Goal: Task Accomplishment & Management: Complete application form

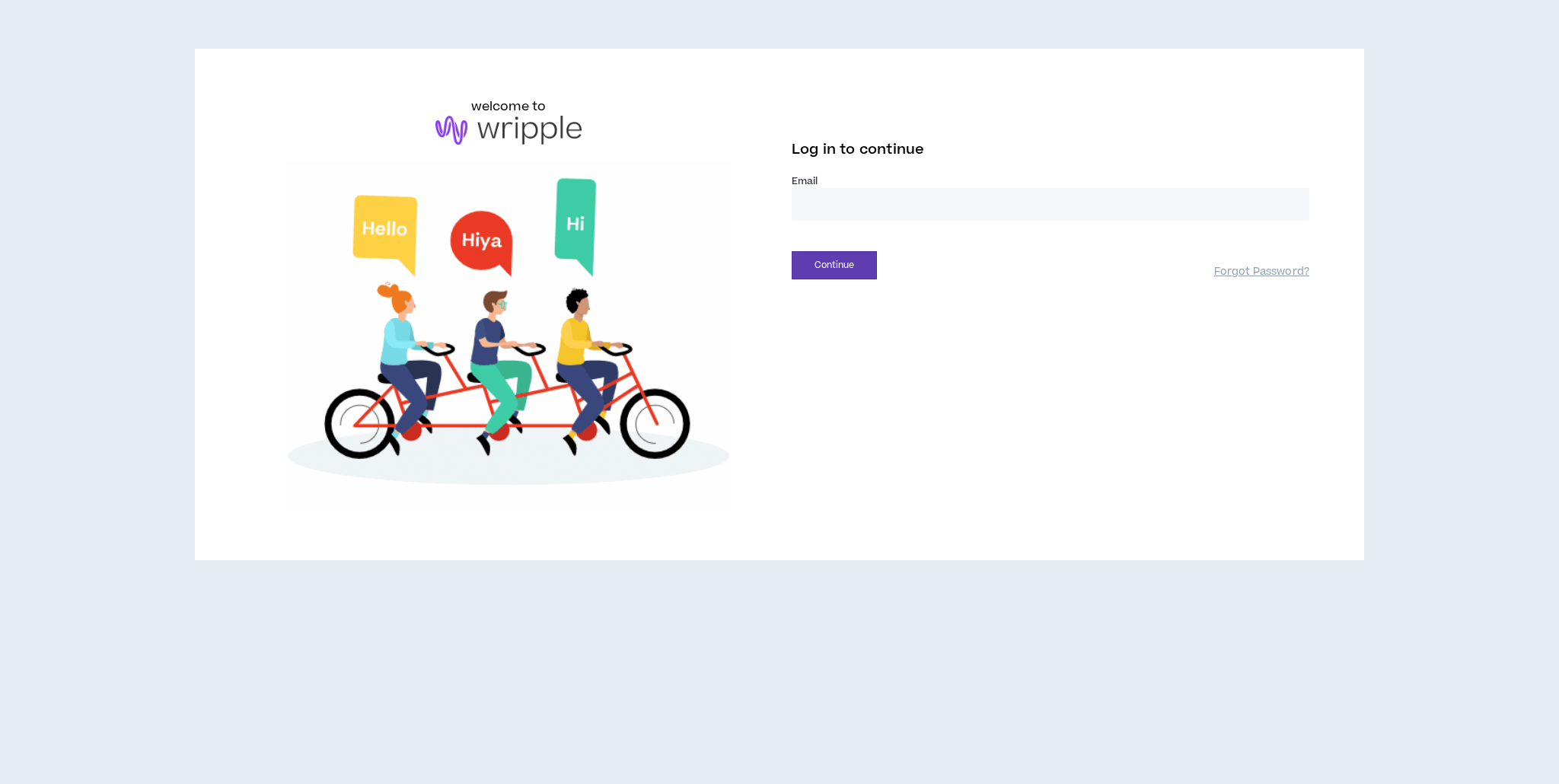
click at [810, 197] on input "email" at bounding box center [1050, 205] width 518 height 32
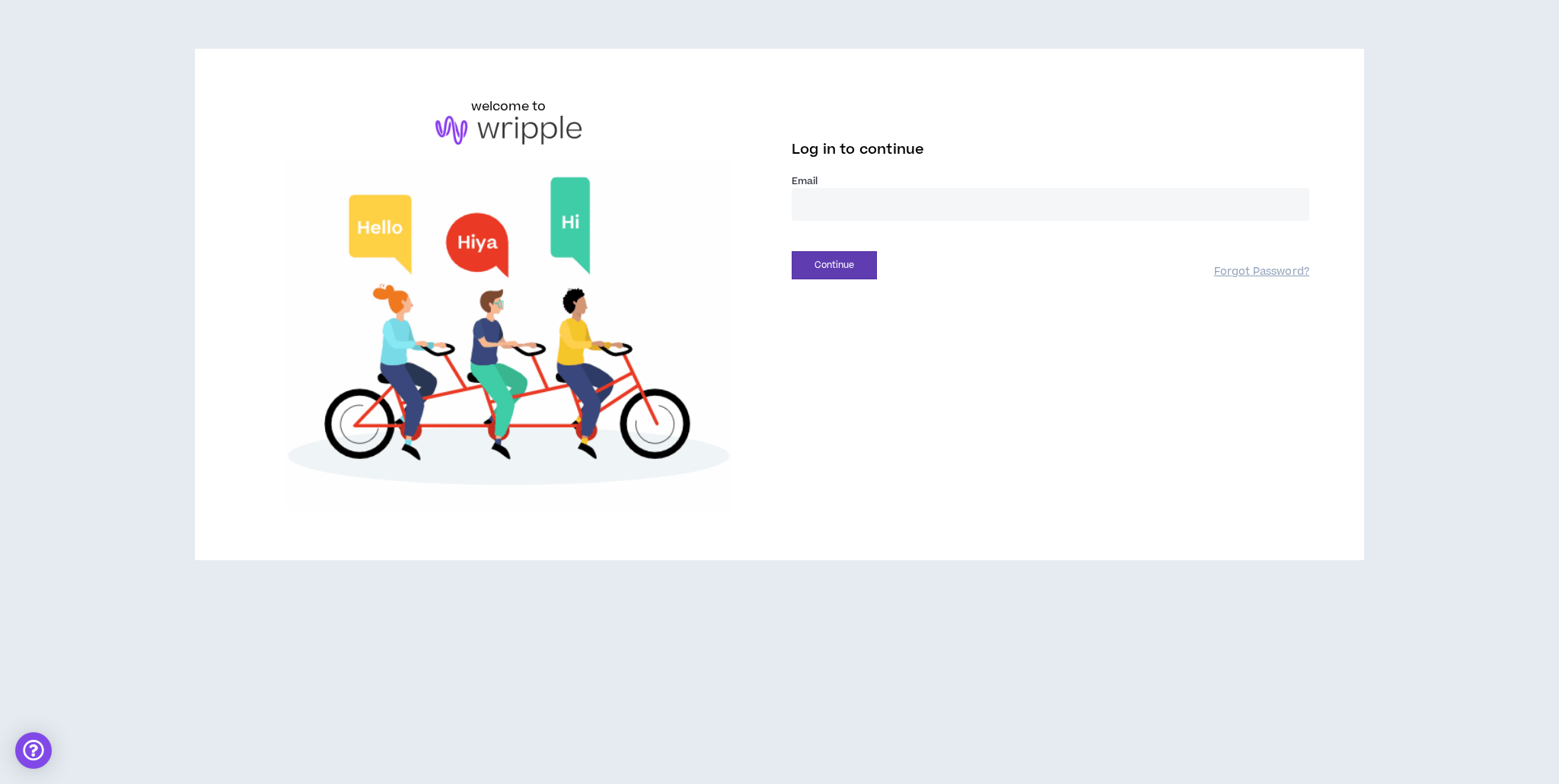
type input "**********"
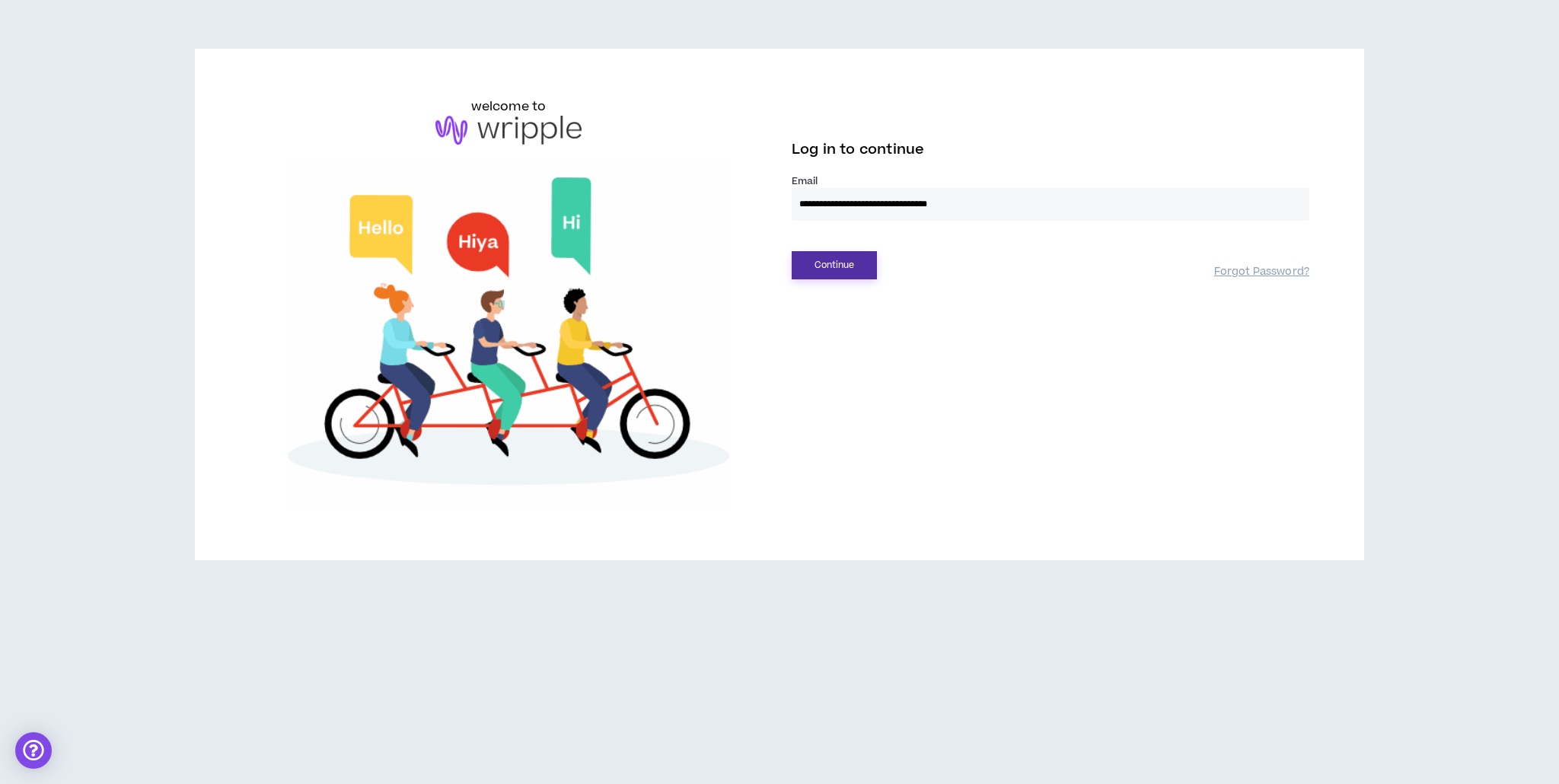
click at [853, 258] on button "Continue" at bounding box center [834, 265] width 85 height 28
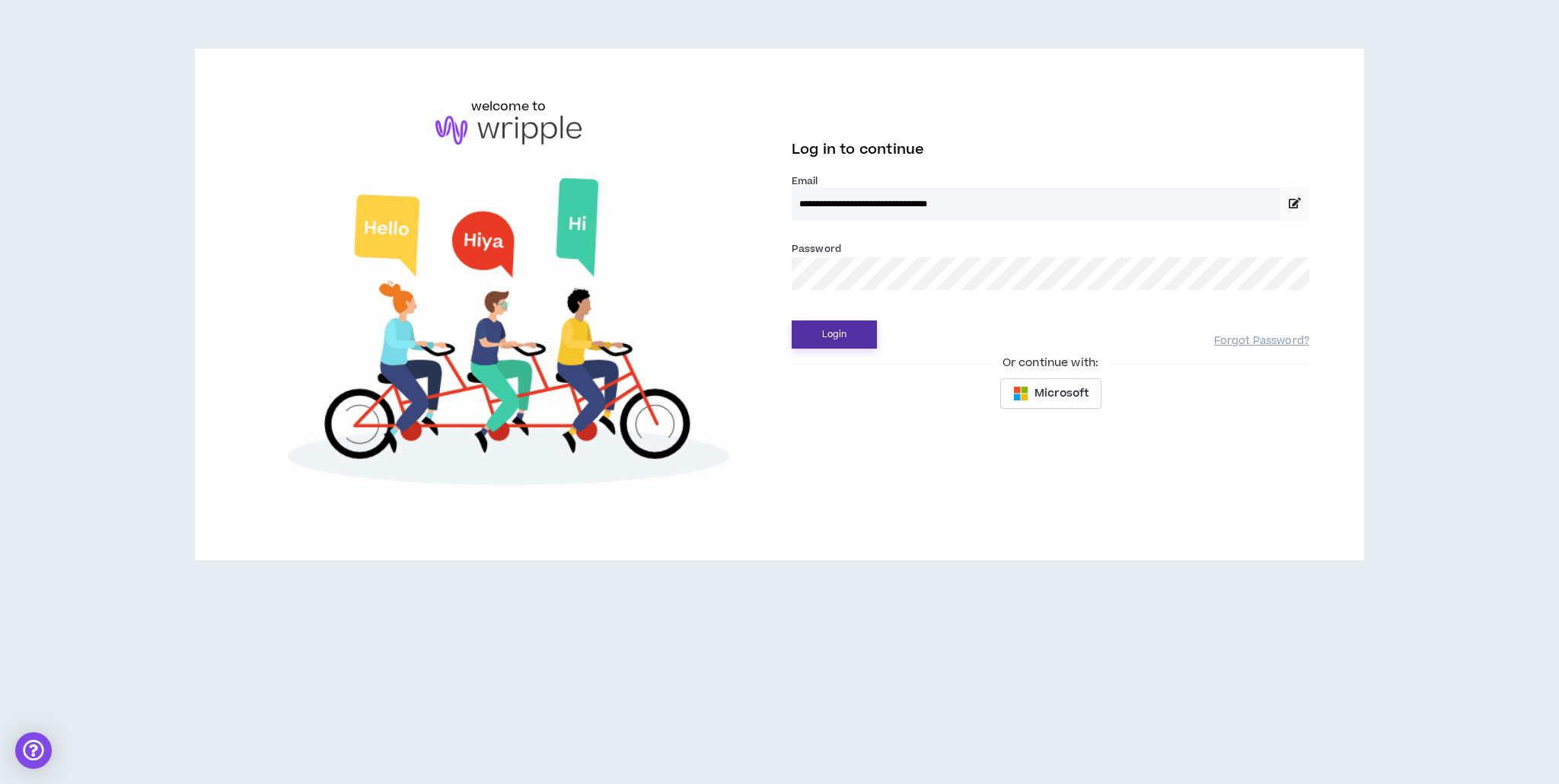
click at [844, 335] on button "Login" at bounding box center [834, 334] width 85 height 28
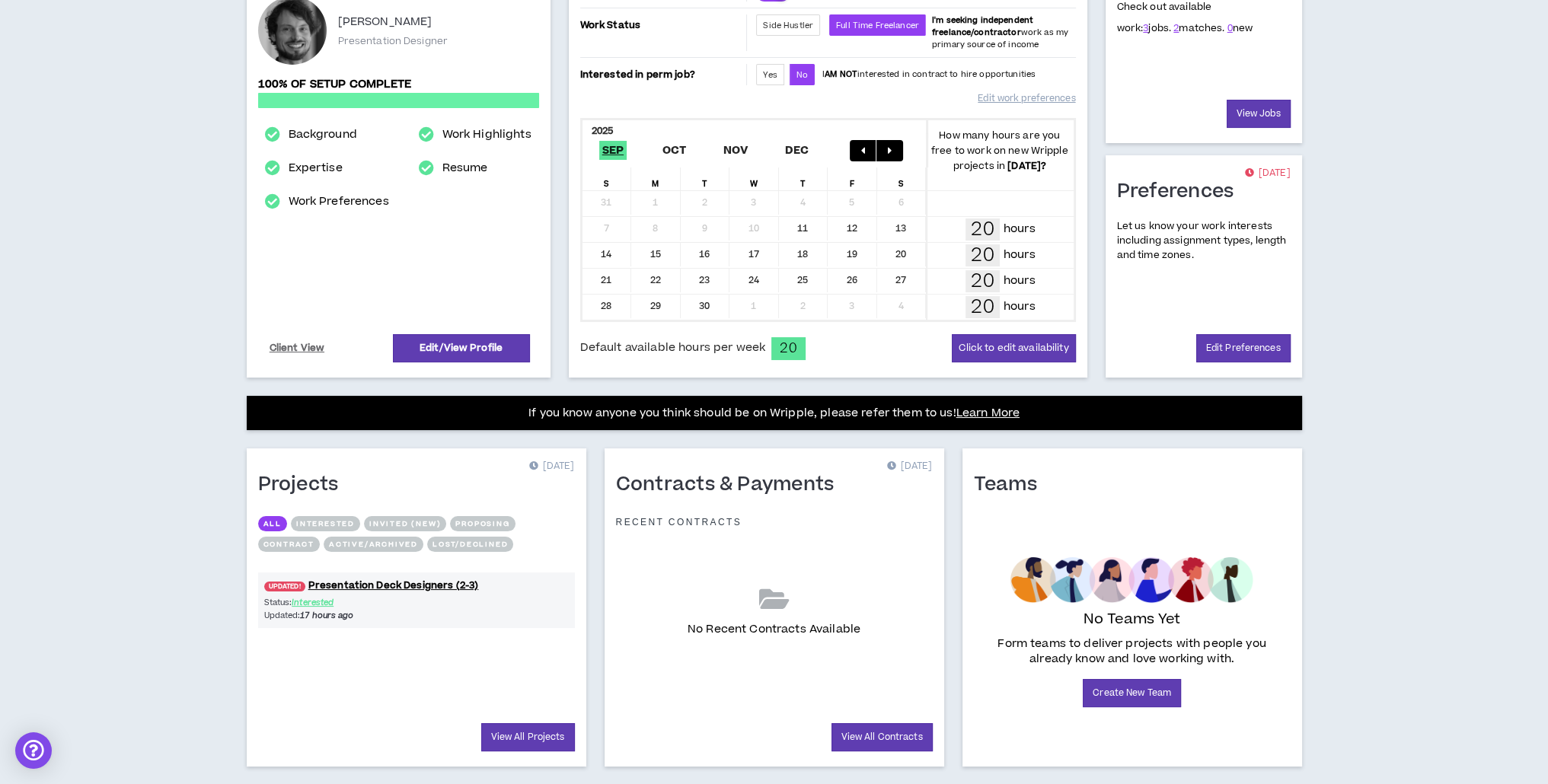
scroll to position [240, 0]
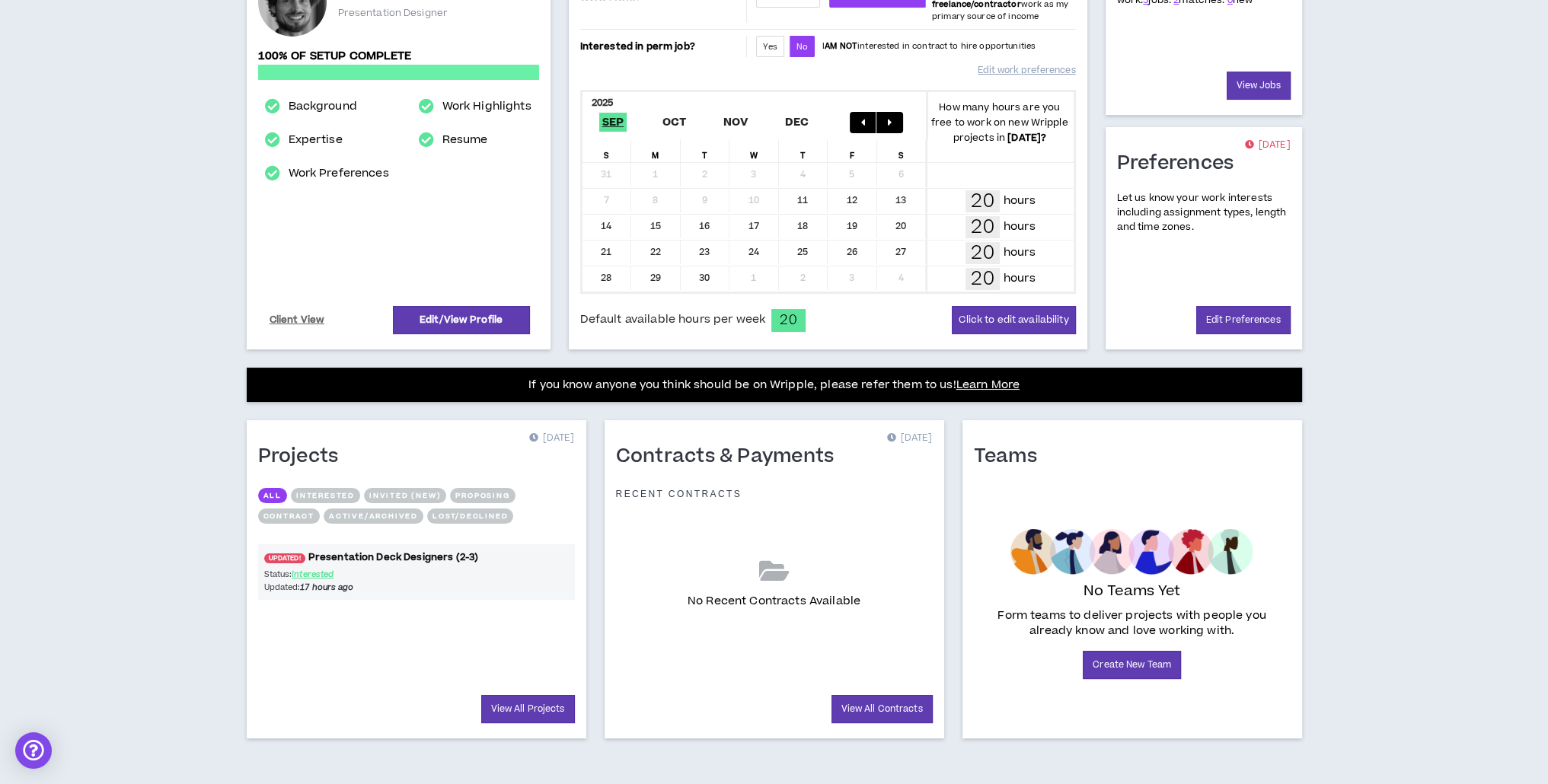
click at [426, 558] on link "UPDATED! Presentation Deck Designers (2-3)" at bounding box center [416, 557] width 317 height 14
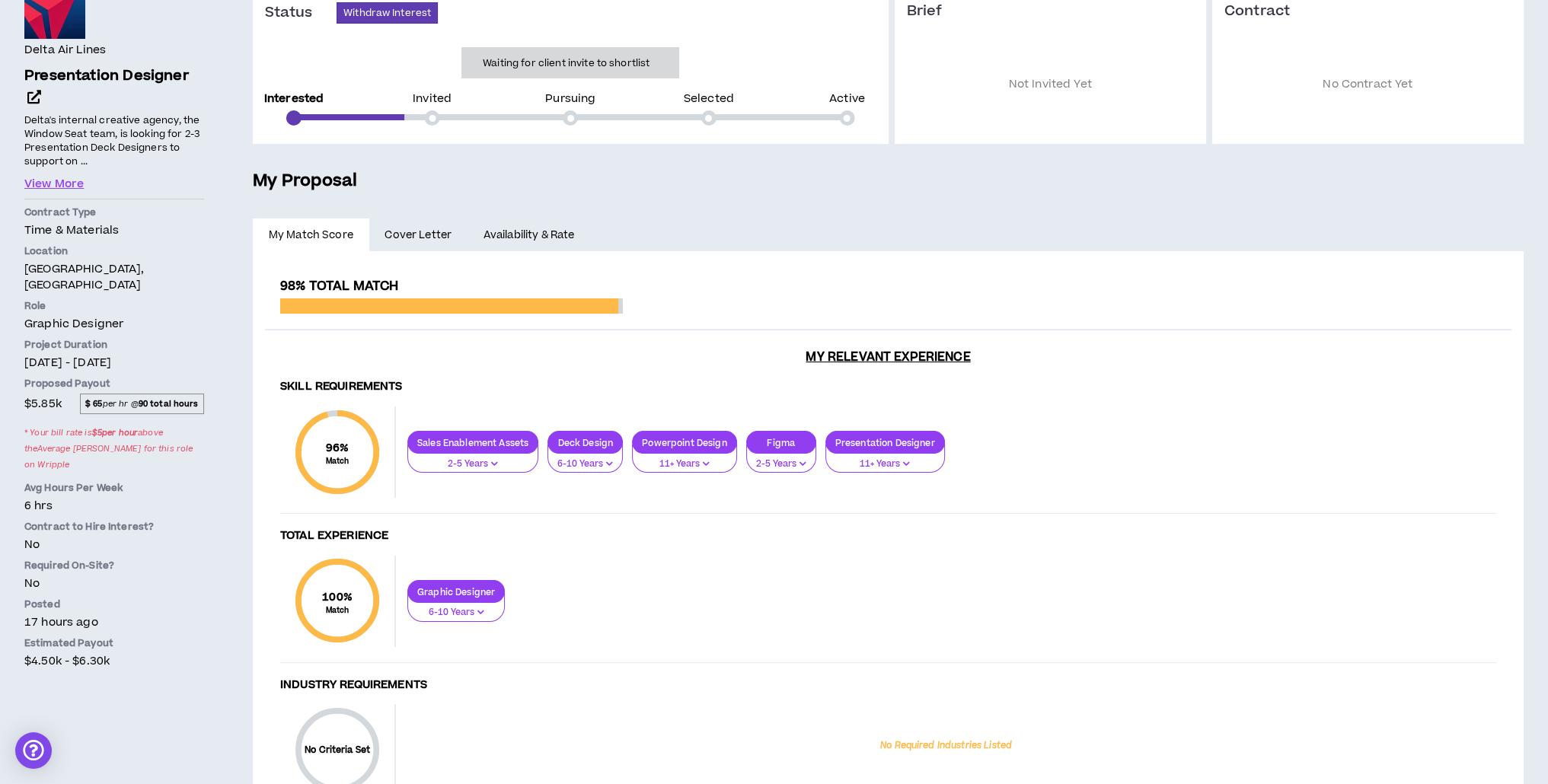
scroll to position [76, 0]
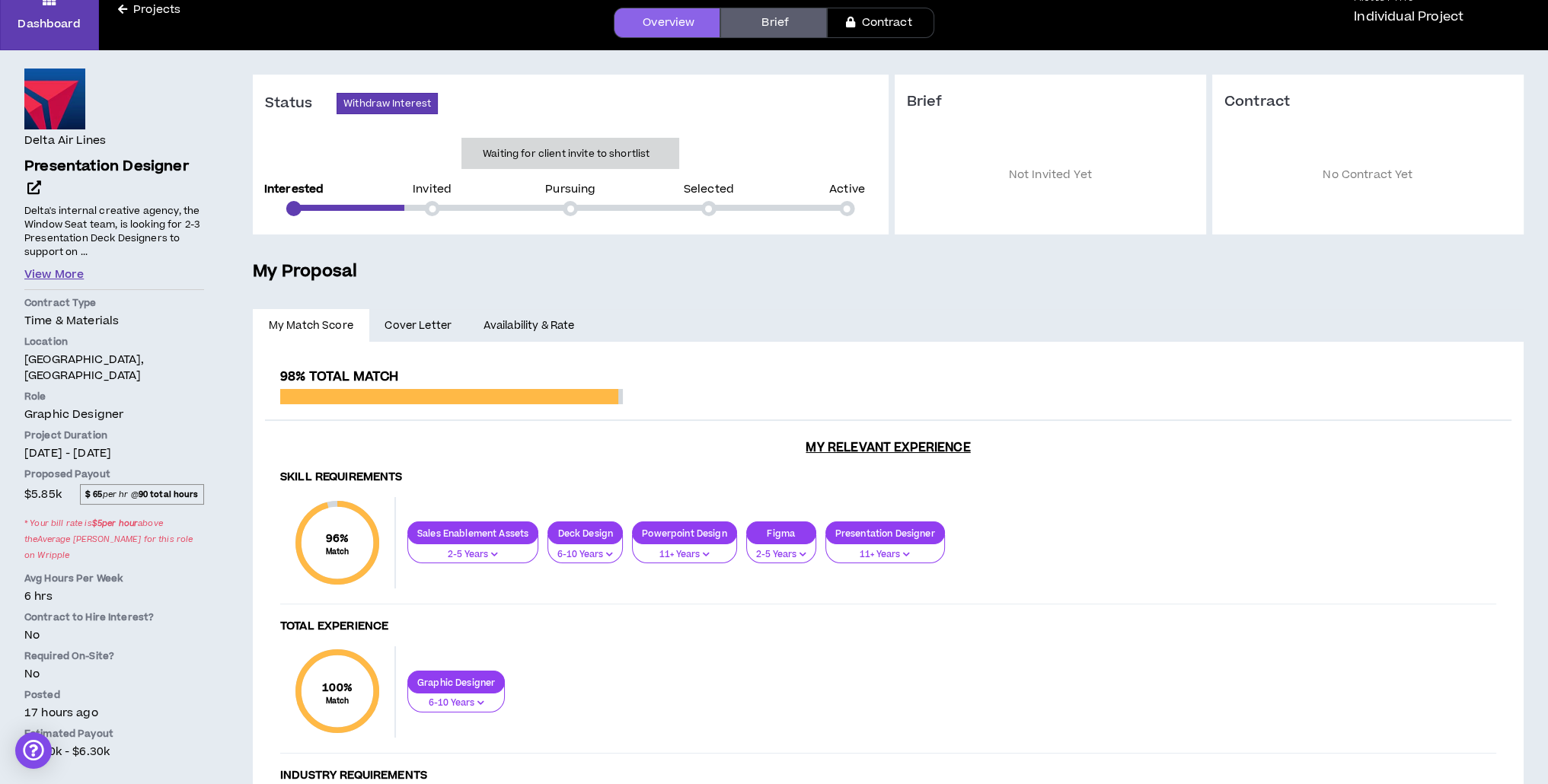
click at [57, 270] on button "View More" at bounding box center [54, 274] width 59 height 17
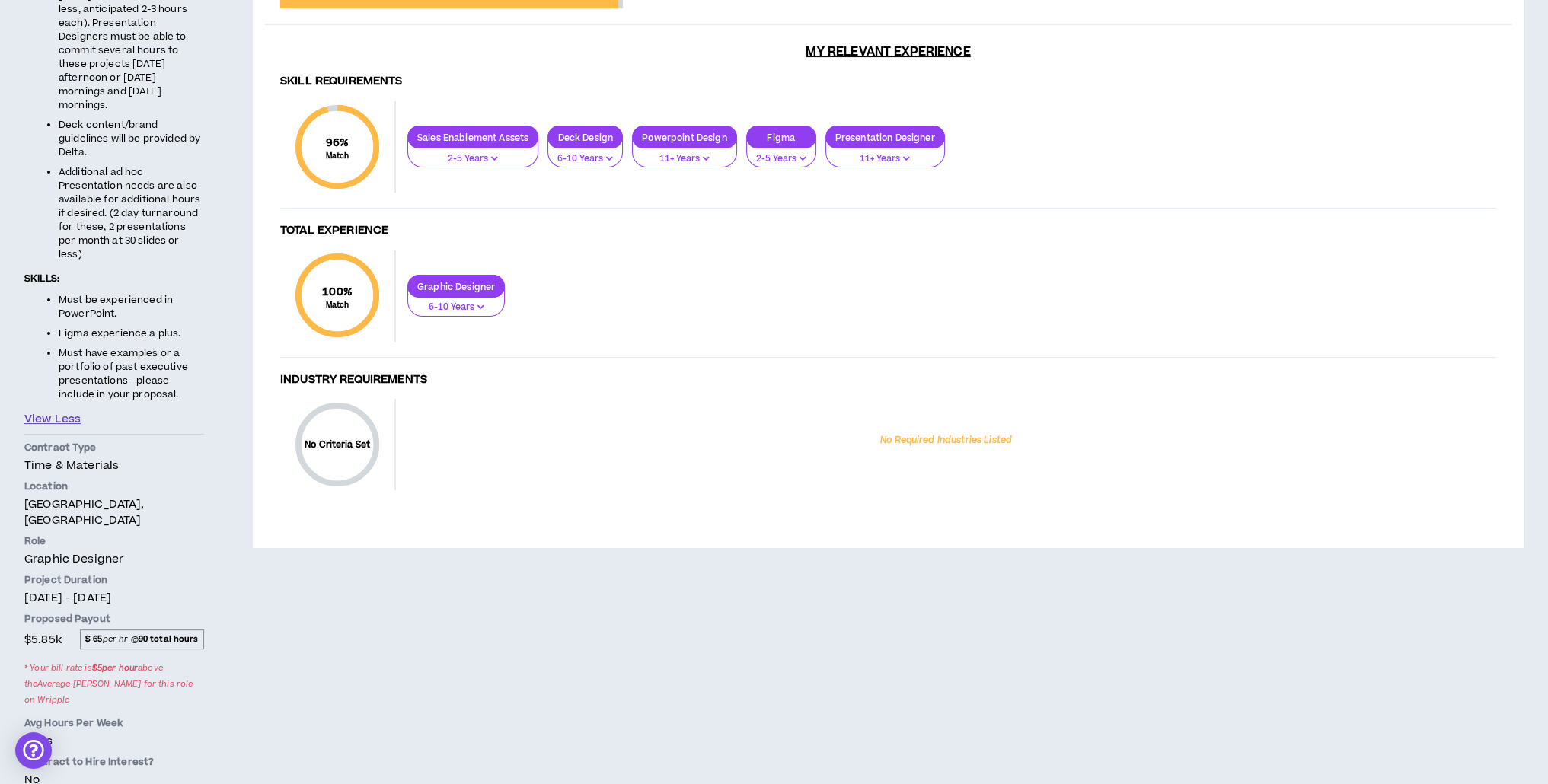
scroll to position [533, 0]
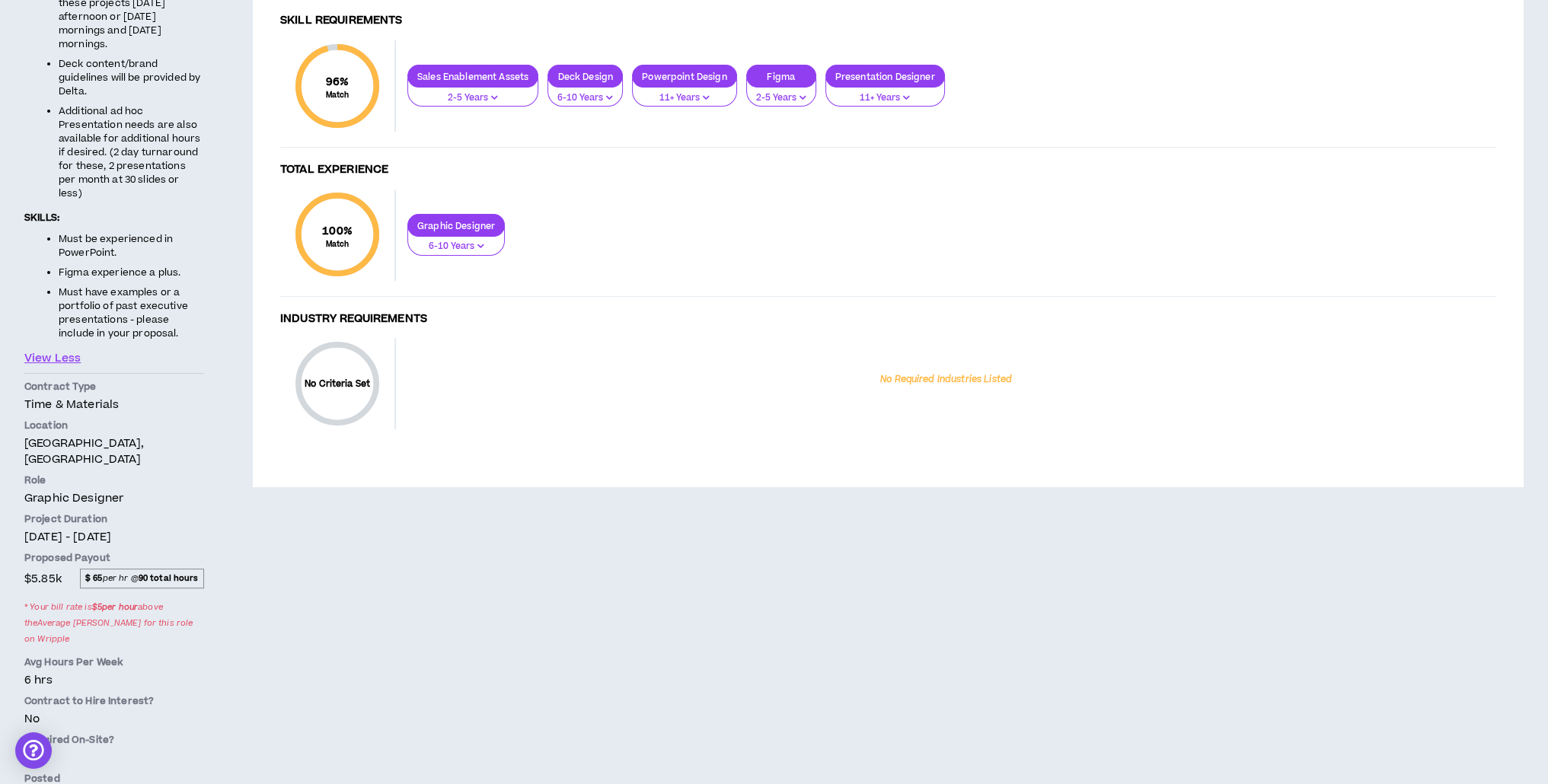
click at [118, 569] on span "$ 65 per hr @ 90 total hours" at bounding box center [142, 579] width 124 height 20
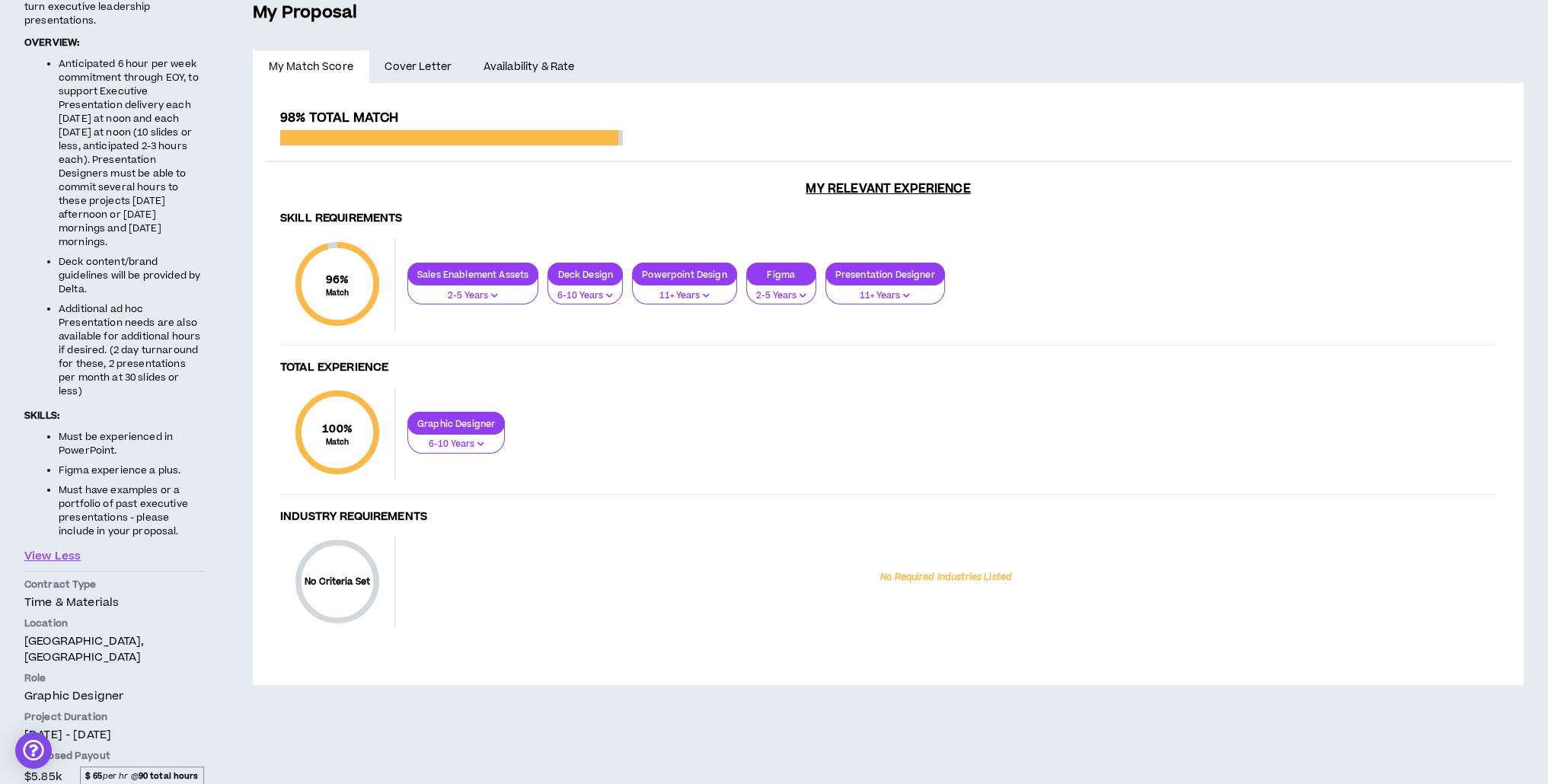
scroll to position [0, 0]
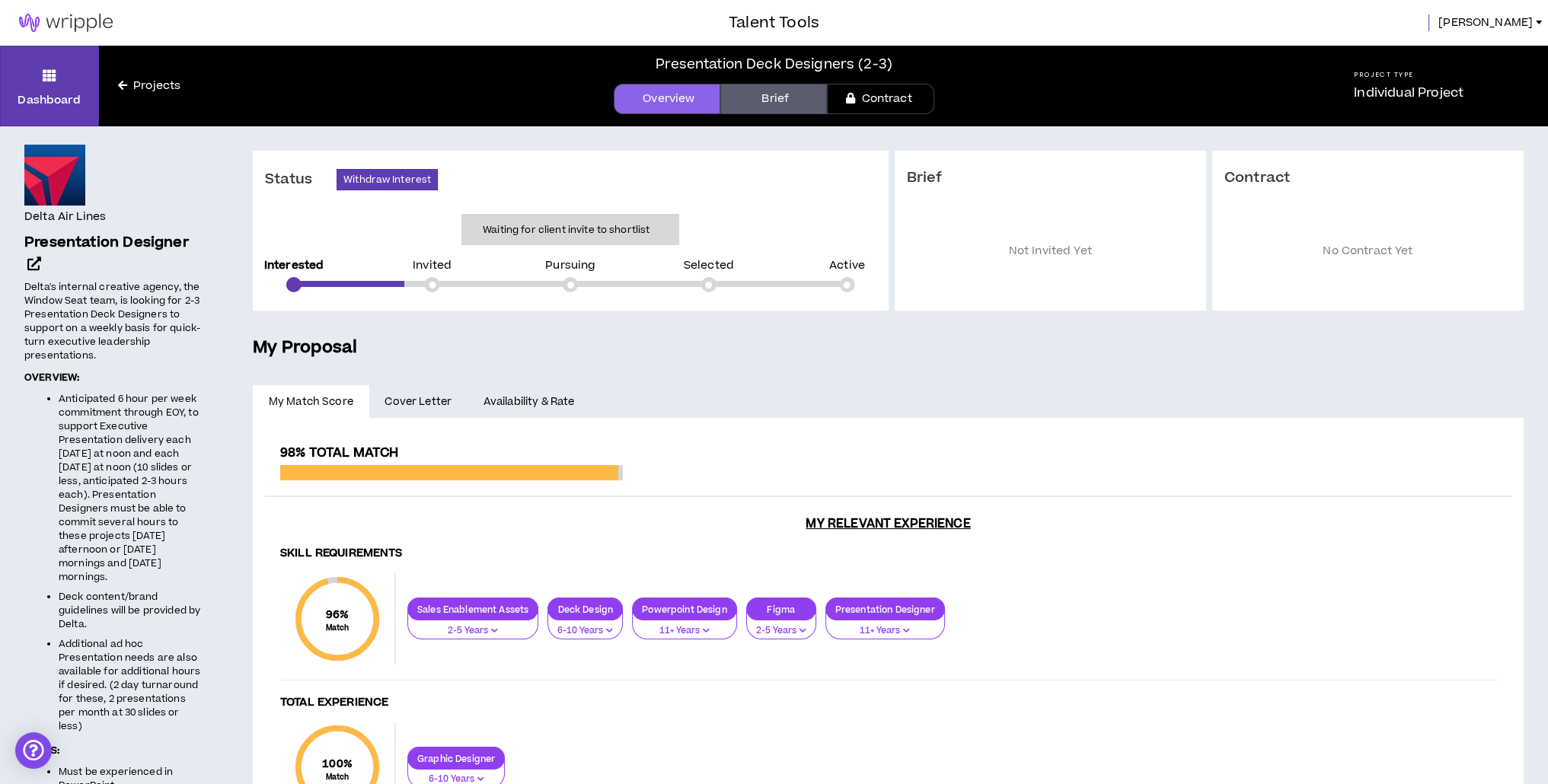
click at [749, 109] on link "Brief" at bounding box center [774, 99] width 107 height 30
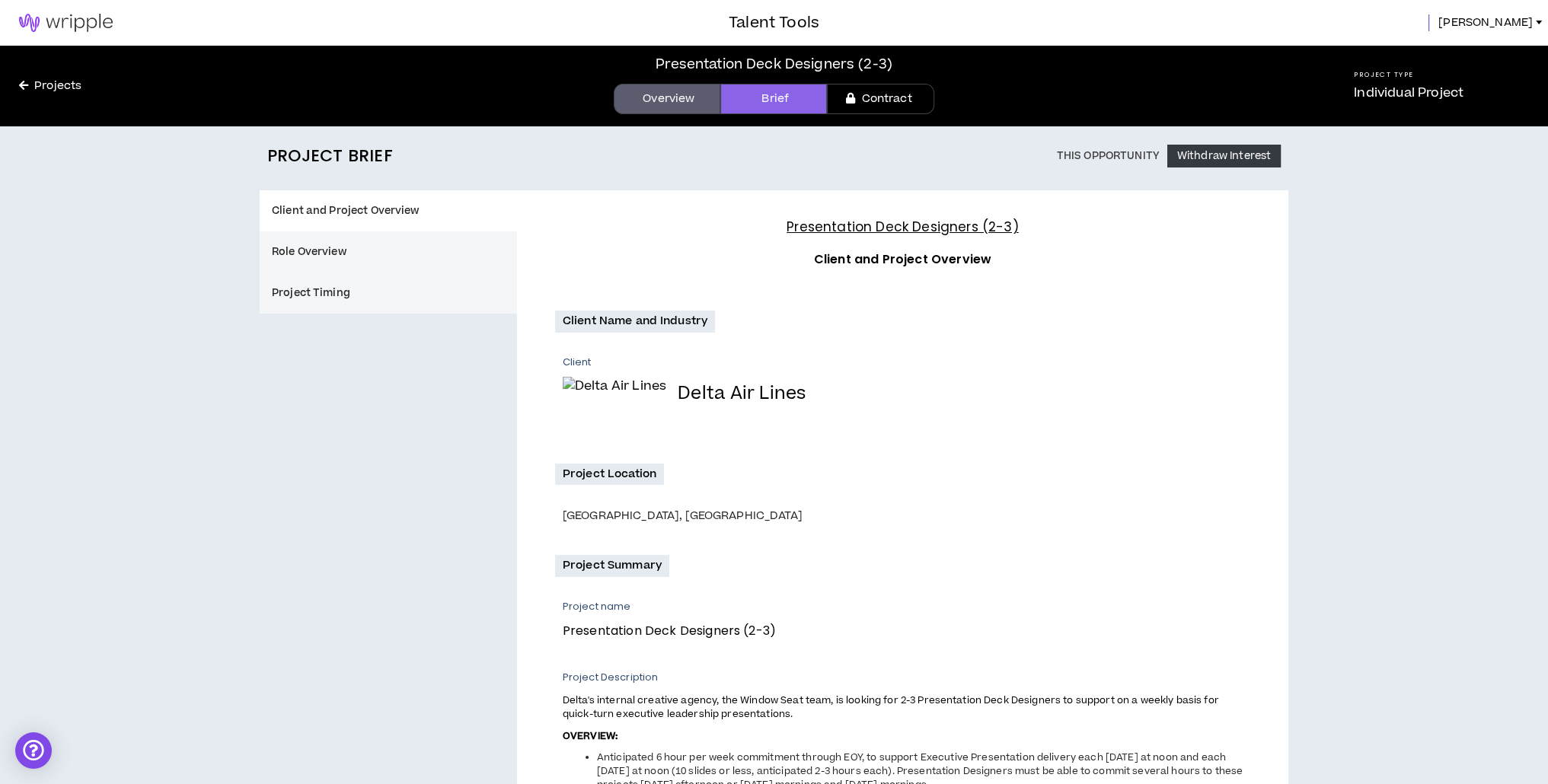
click at [380, 289] on button "Project Timing" at bounding box center [388, 293] width 258 height 41
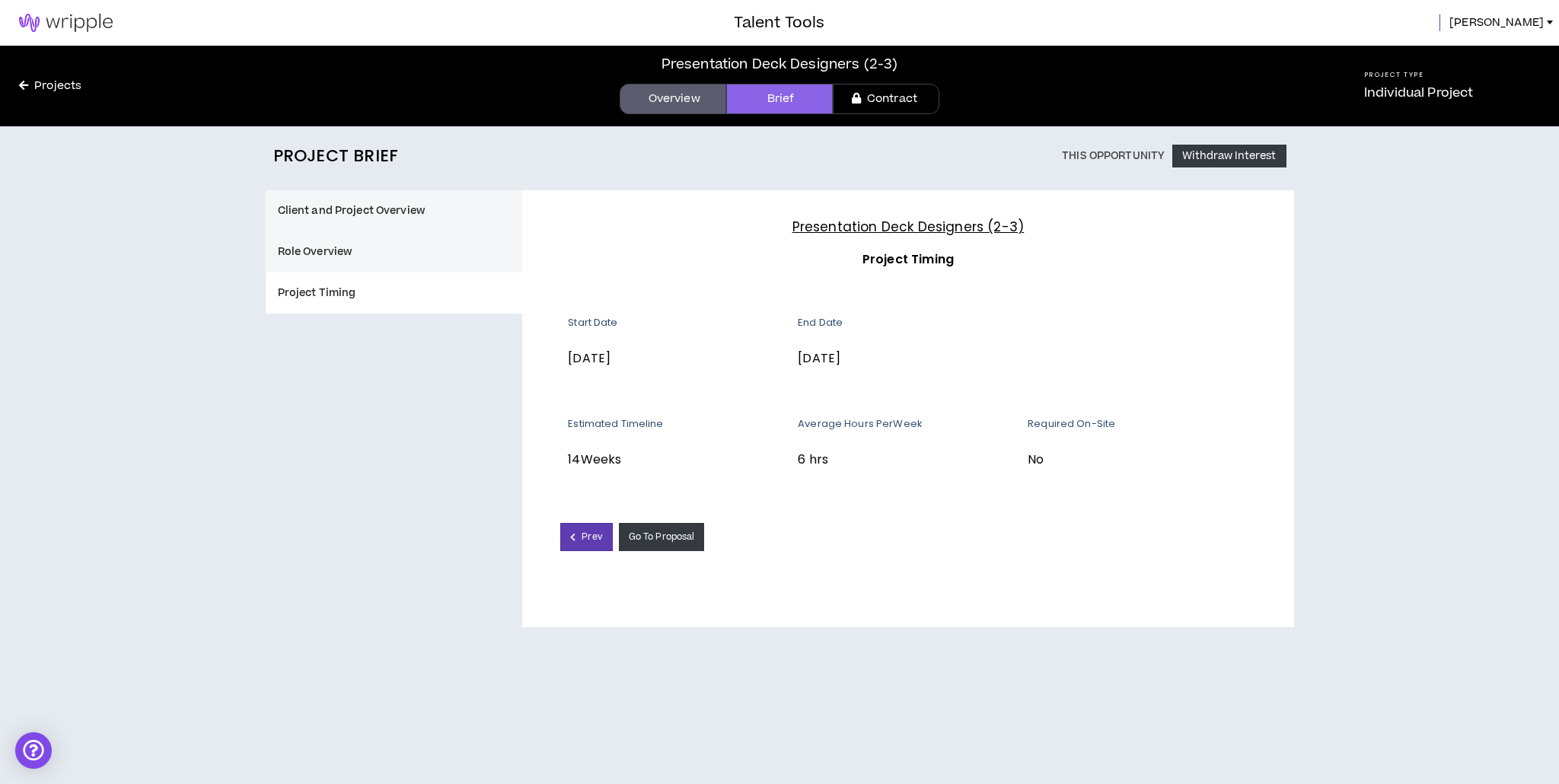
click at [379, 252] on button "Role Overview" at bounding box center [394, 252] width 258 height 41
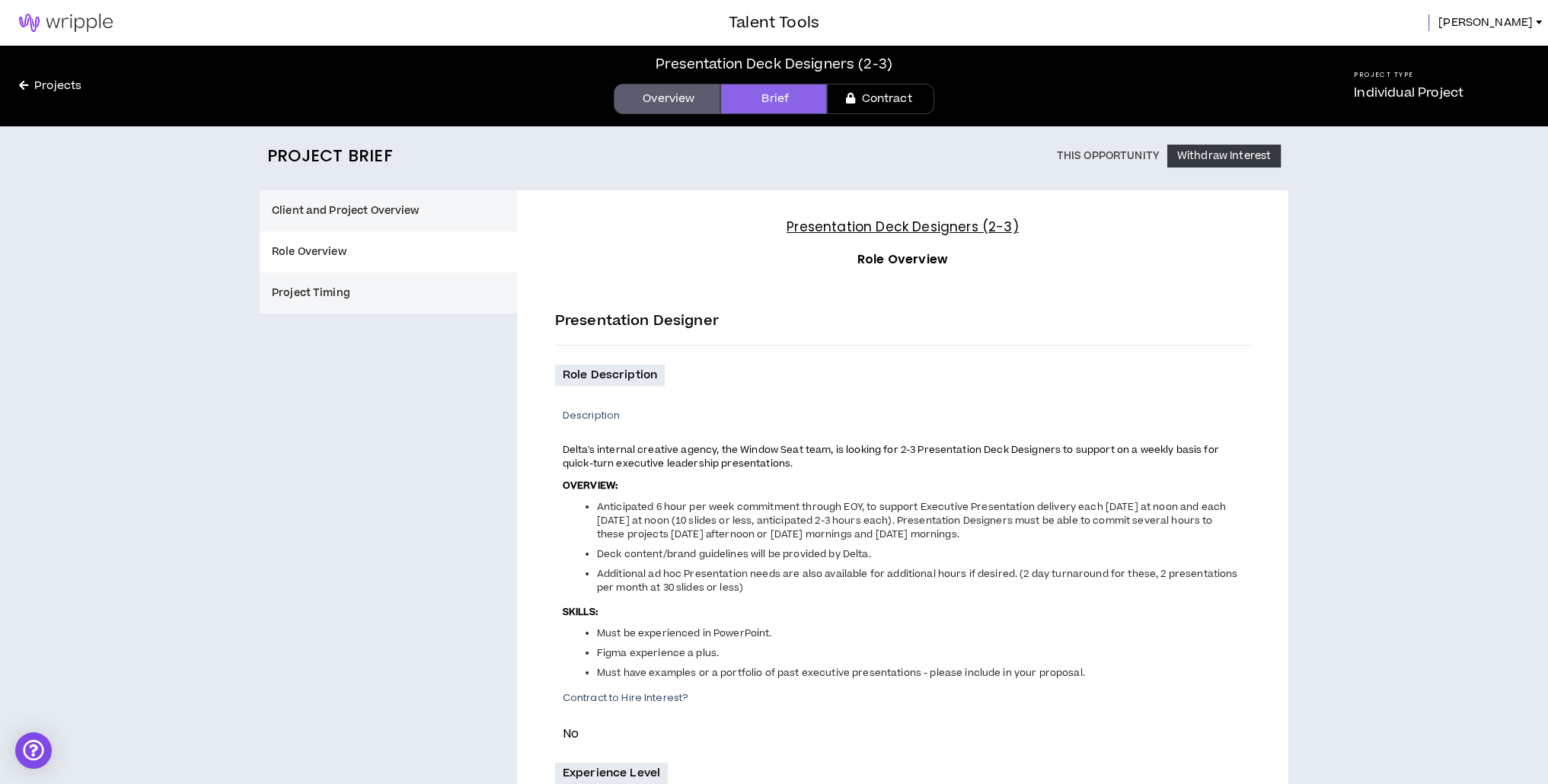
click at [401, 314] on div "Client and Project Overview Role Overview Project Timing Presentation Deck Desi…" at bounding box center [774, 674] width 1028 height 968
click at [393, 304] on button "Project Timing" at bounding box center [388, 293] width 258 height 41
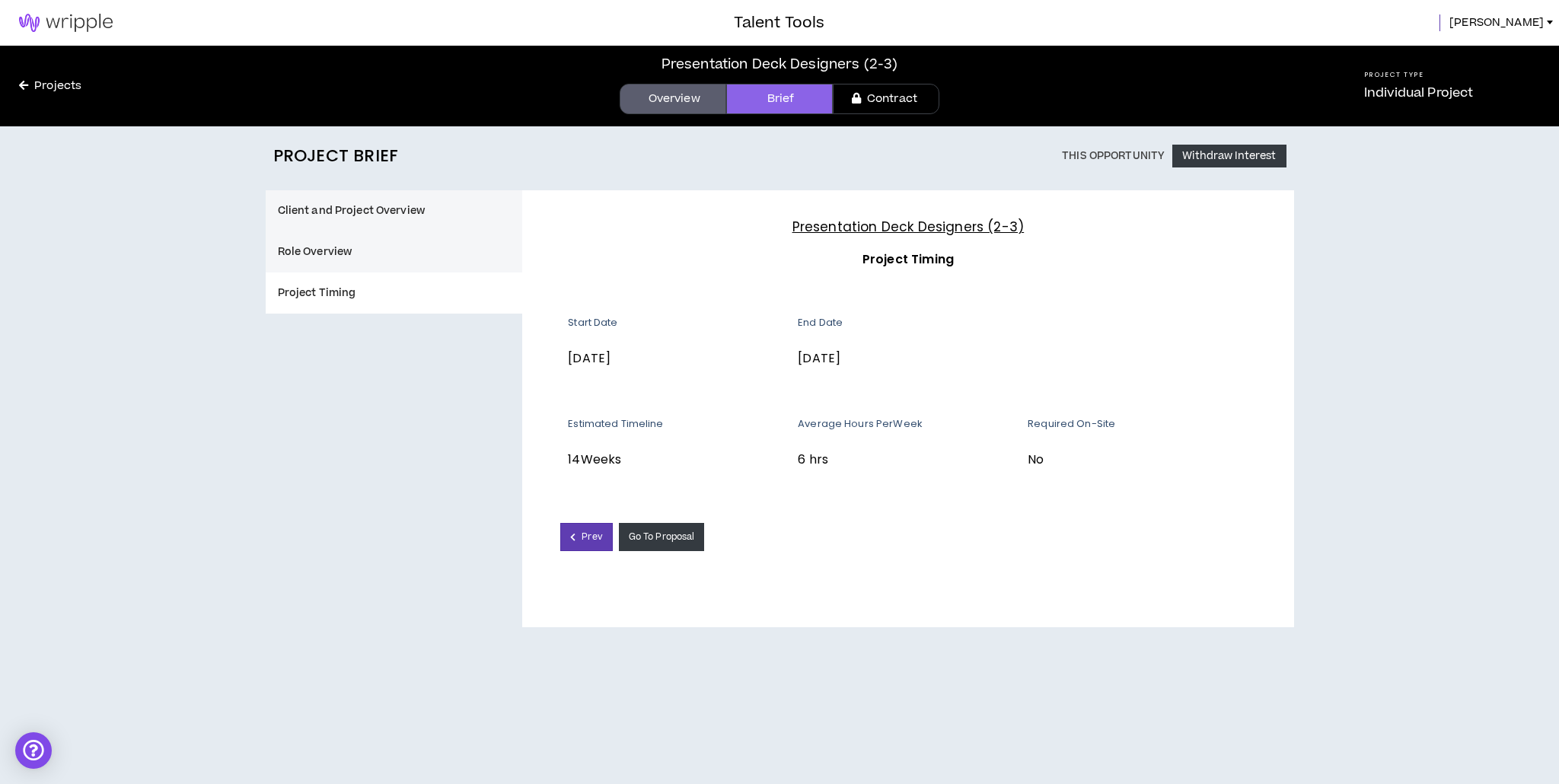
click at [695, 103] on link "Overview" at bounding box center [673, 99] width 107 height 30
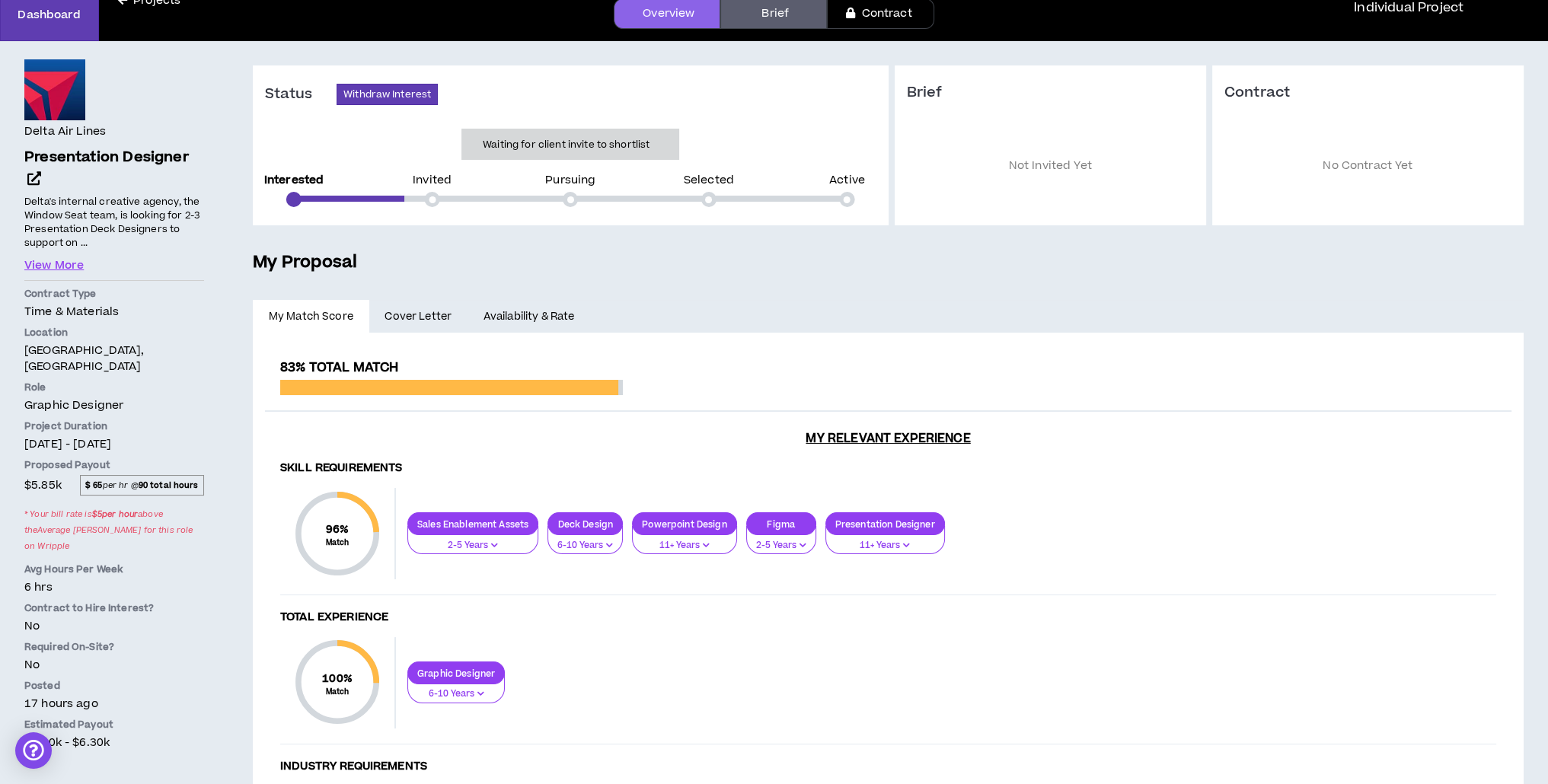
scroll to position [258, 0]
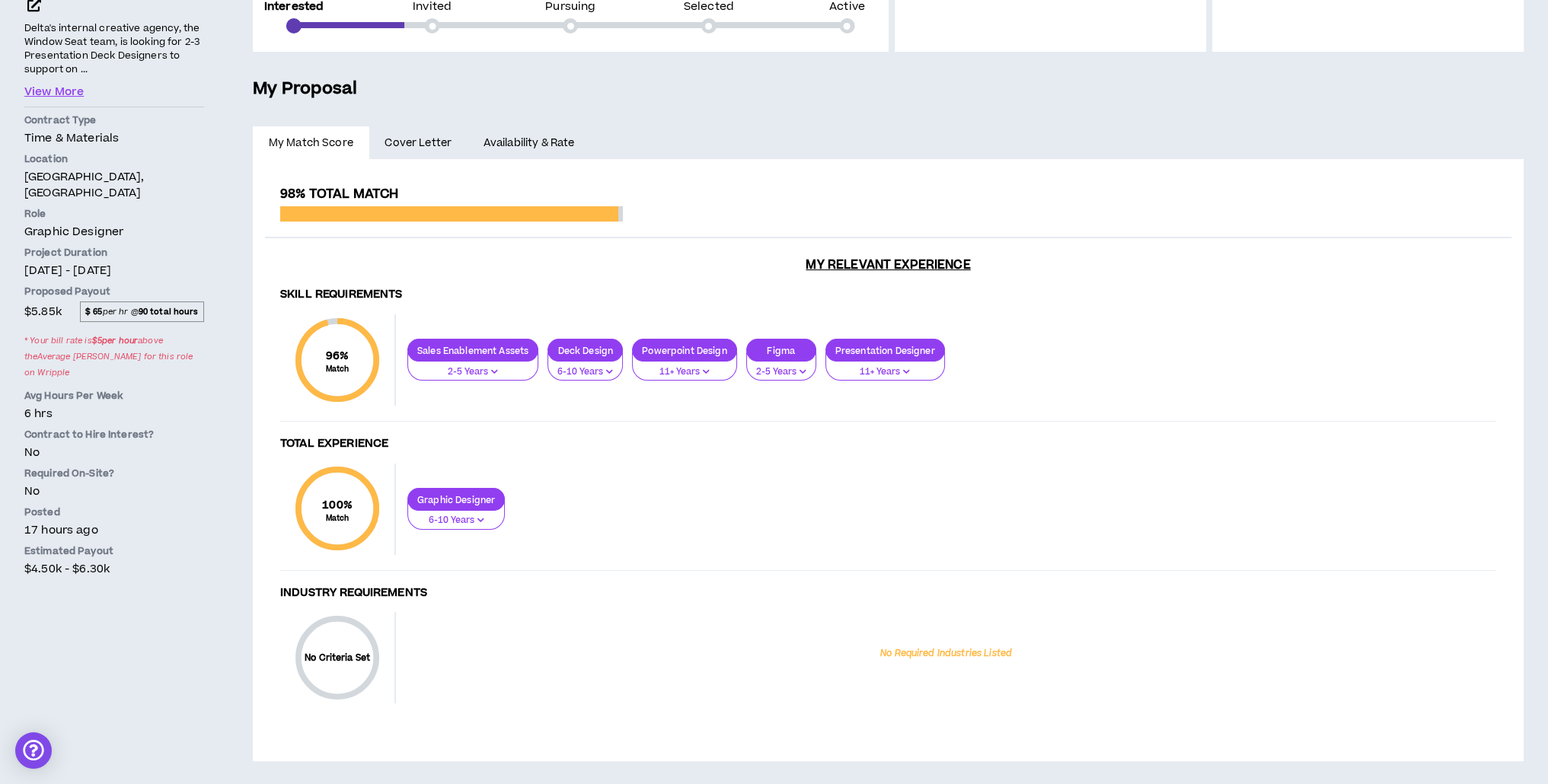
click at [500, 138] on link "Availability & Rate" at bounding box center [529, 143] width 123 height 33
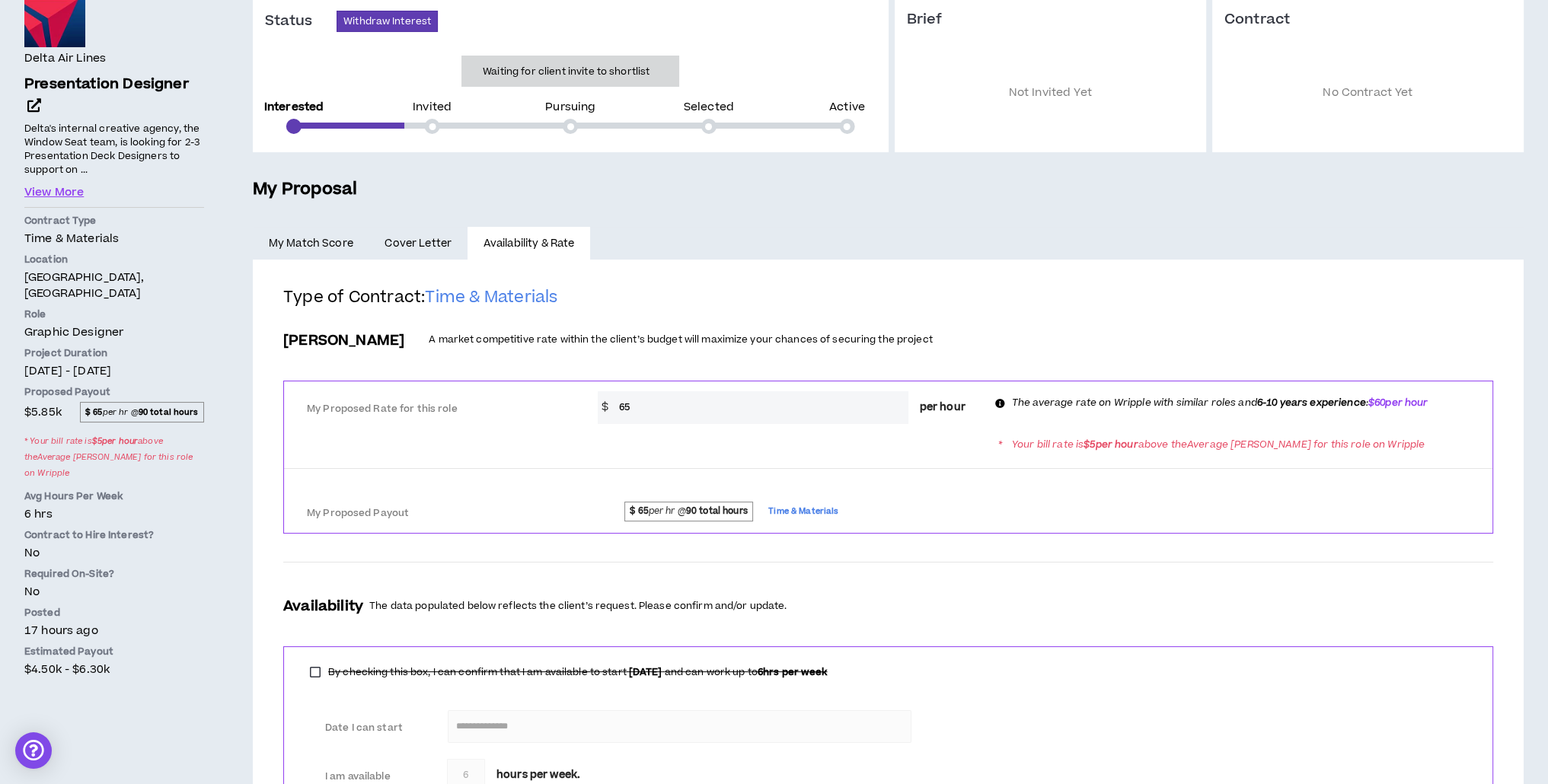
scroll to position [280, 0]
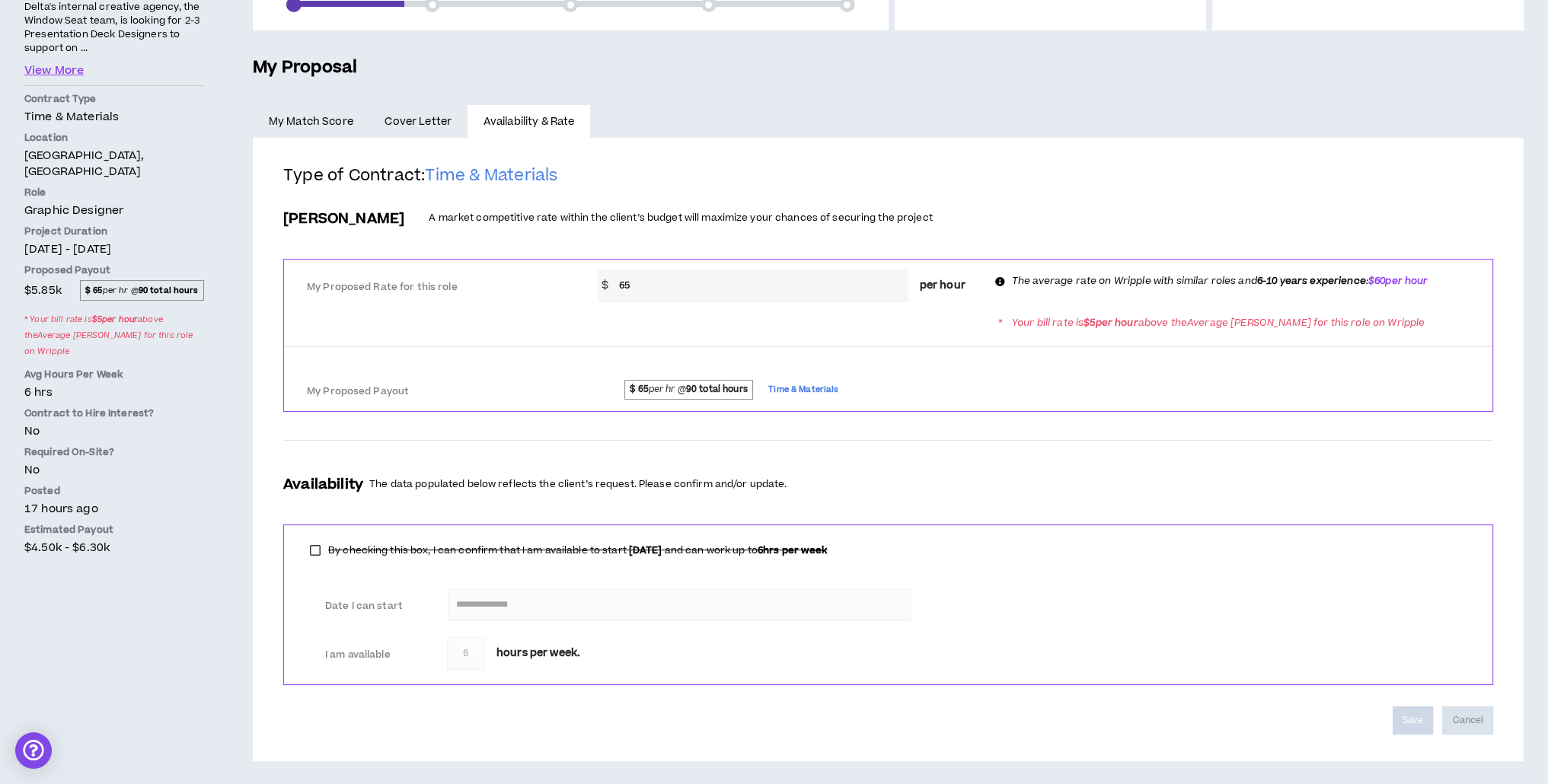
drag, startPoint x: 657, startPoint y: 283, endPoint x: 547, endPoint y: 258, distance: 112.8
click at [547, 259] on div "My Proposed Rate for this role * $ 65 per hour The average rate on Wripple with…" at bounding box center [888, 283] width 1208 height 48
type input "70"
click at [1273, 535] on div "**********" at bounding box center [888, 605] width 1210 height 161
click at [1412, 720] on button "Save" at bounding box center [1412, 719] width 40 height 28
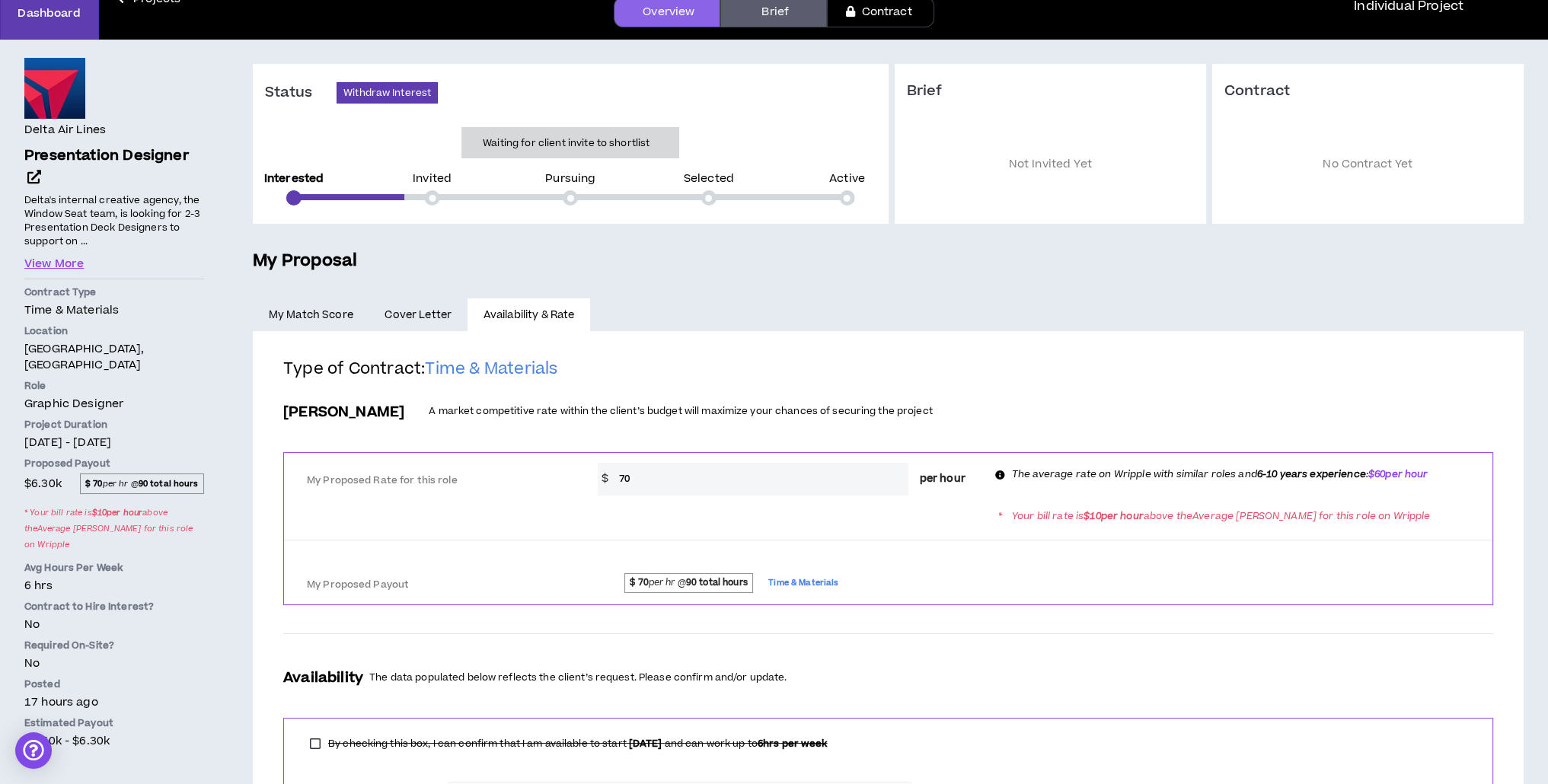
scroll to position [0, 0]
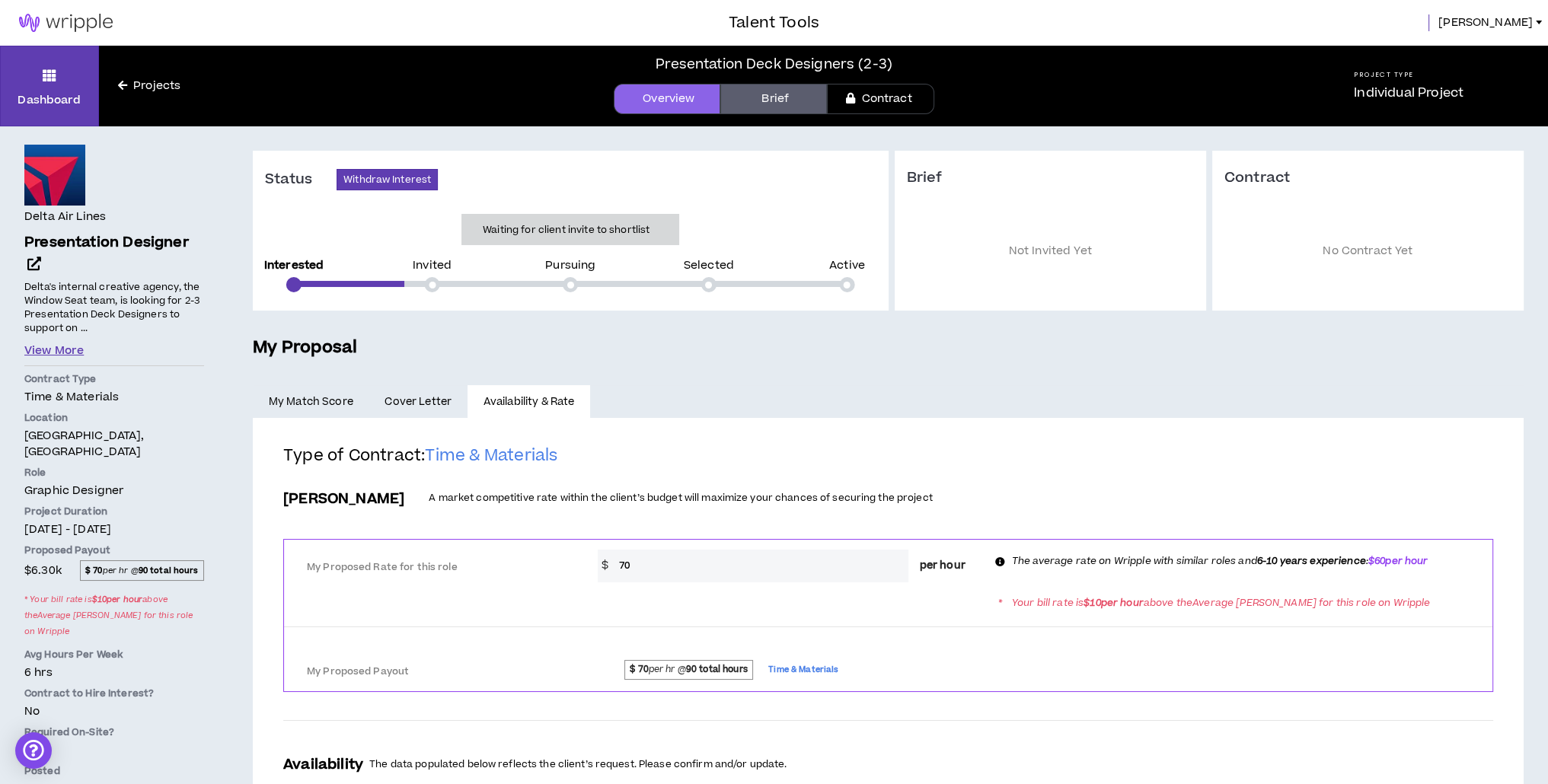
click at [64, 353] on button "View More" at bounding box center [54, 351] width 59 height 17
